Goal: Transaction & Acquisition: Purchase product/service

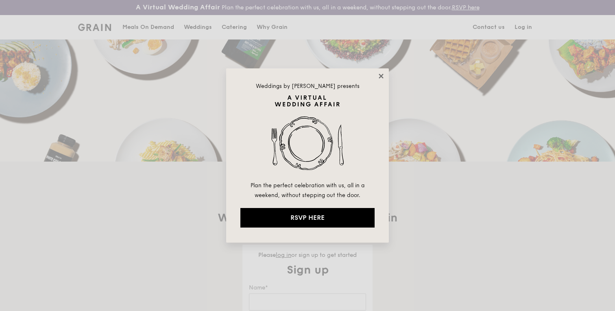
click at [380, 76] on icon at bounding box center [381, 76] width 4 height 4
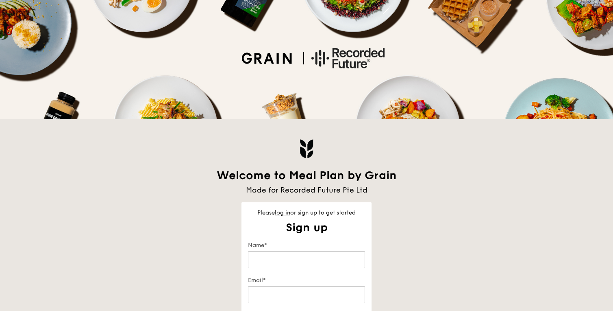
scroll to position [52, 0]
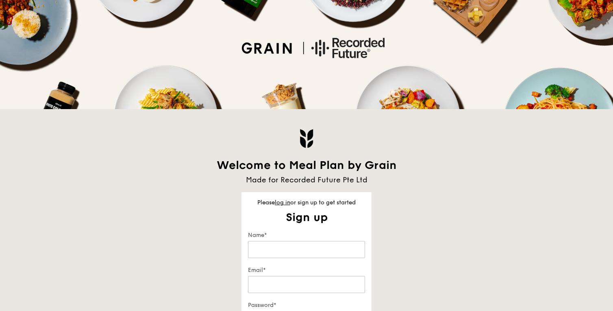
click at [278, 259] on div "Name*" at bounding box center [306, 245] width 117 height 28
click at [278, 254] on input "Name*" at bounding box center [306, 249] width 117 height 17
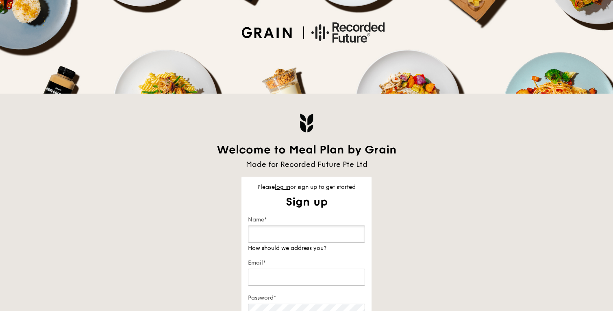
scroll to position [68, 0]
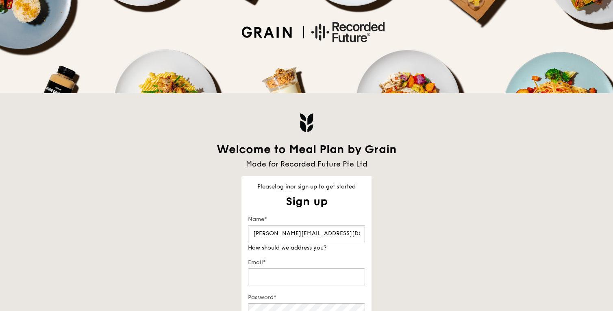
type input "[PERSON_NAME][EMAIL_ADDRESS][DOMAIN_NAME]"
click at [284, 233] on input "[PERSON_NAME][EMAIL_ADDRESS][DOMAIN_NAME]" at bounding box center [306, 233] width 117 height 17
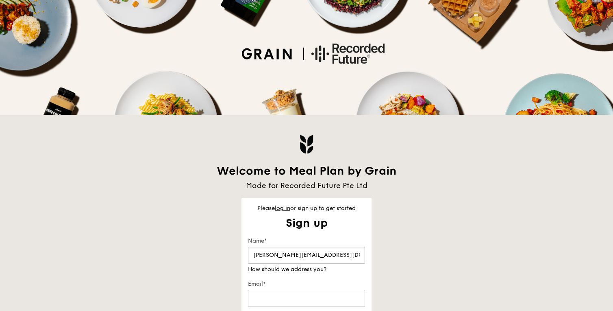
scroll to position [53, 0]
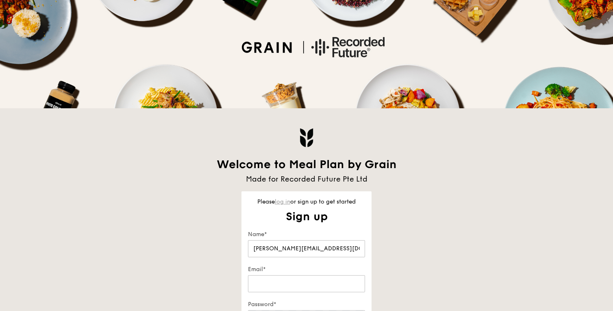
click at [282, 203] on link "log in" at bounding box center [282, 201] width 15 height 7
type input "[PERSON_NAME][EMAIL_ADDRESS][DOMAIN_NAME]"
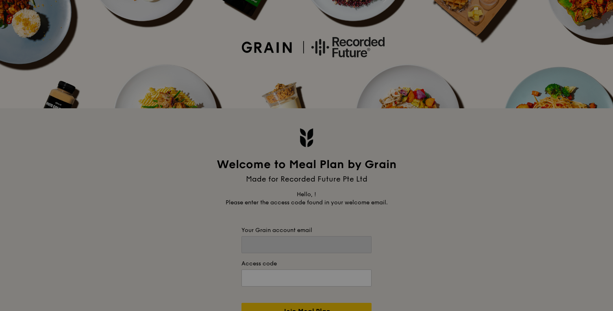
type input "[PERSON_NAME][EMAIL_ADDRESS][DOMAIN_NAME]"
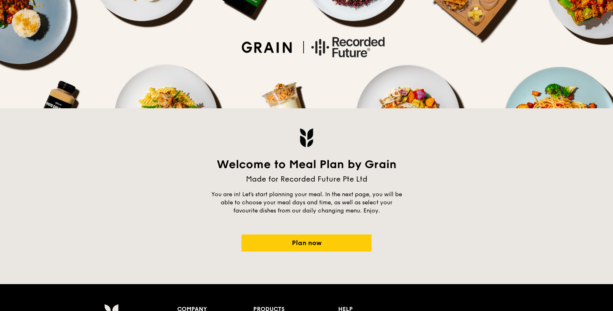
scroll to position [66, 0]
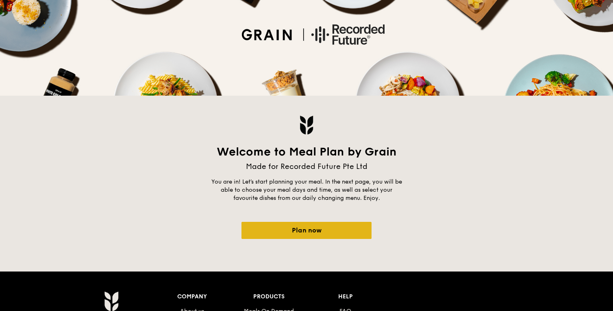
click at [312, 229] on link "Plan now" at bounding box center [307, 230] width 130 height 17
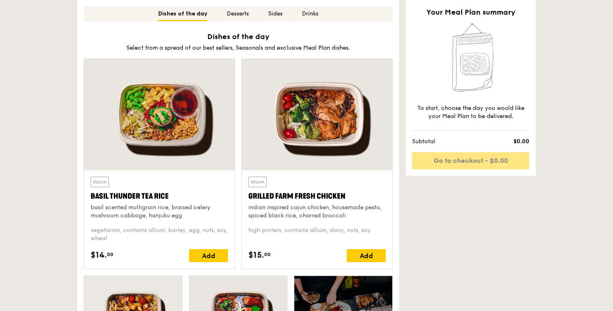
scroll to position [342, 0]
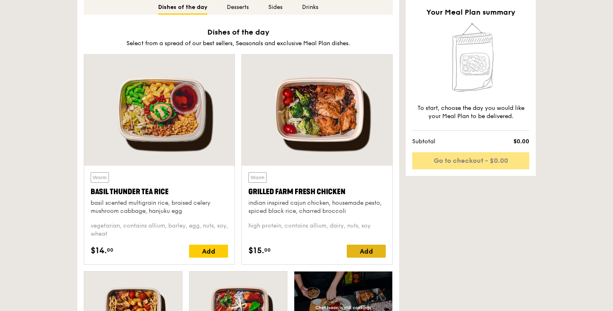
click at [355, 246] on div "Add" at bounding box center [366, 250] width 39 height 13
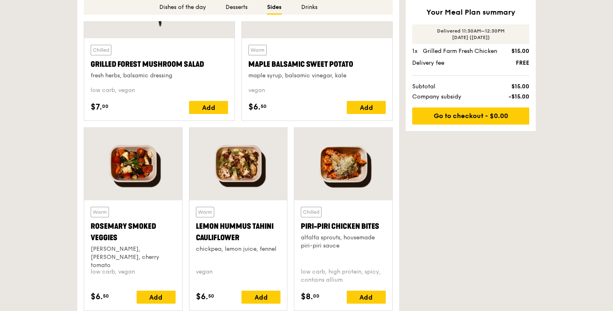
scroll to position [1558, 0]
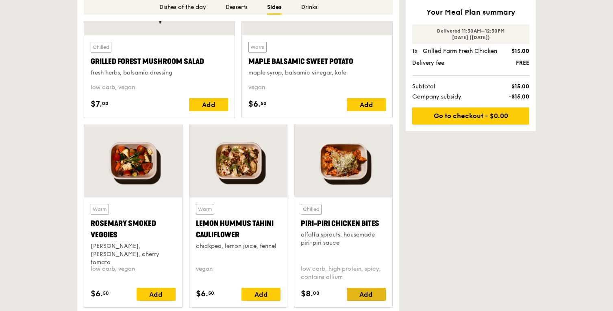
click at [362, 292] on div "Add" at bounding box center [366, 294] width 39 height 13
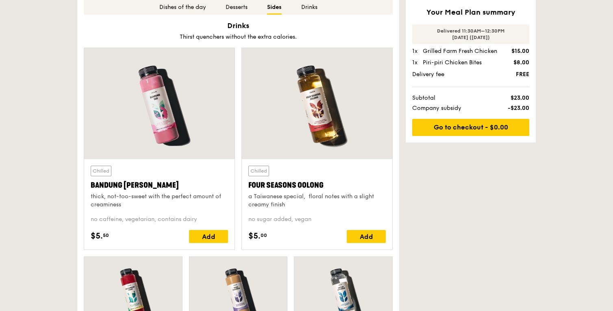
scroll to position [1862, 0]
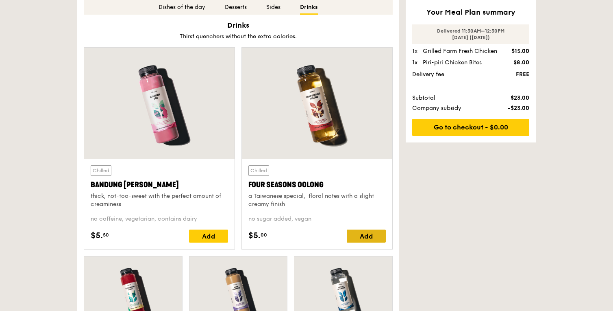
click at [362, 236] on div "Add" at bounding box center [366, 235] width 39 height 13
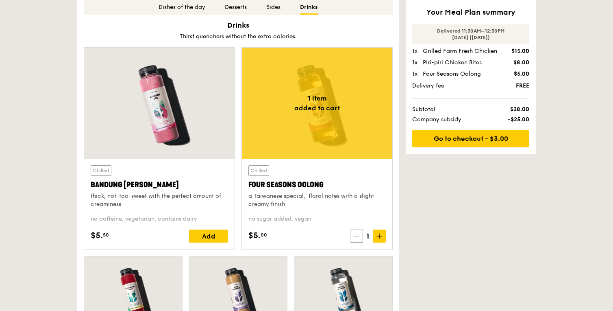
click at [361, 233] on span at bounding box center [356, 235] width 13 height 13
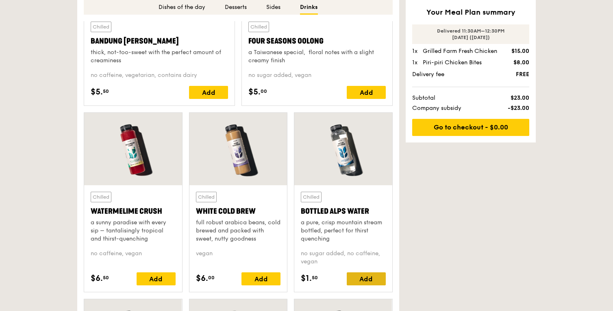
scroll to position [2005, 0]
click at [364, 281] on div "Add" at bounding box center [366, 278] width 39 height 13
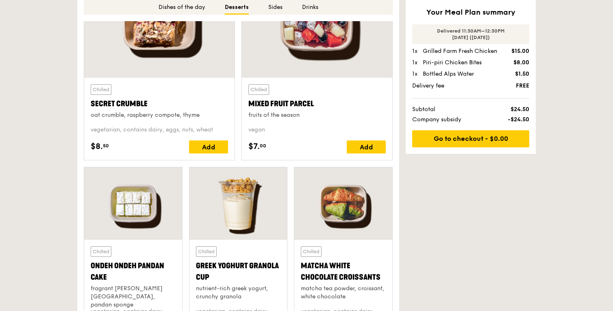
scroll to position [1061, 0]
